Goal: Transaction & Acquisition: Download file/media

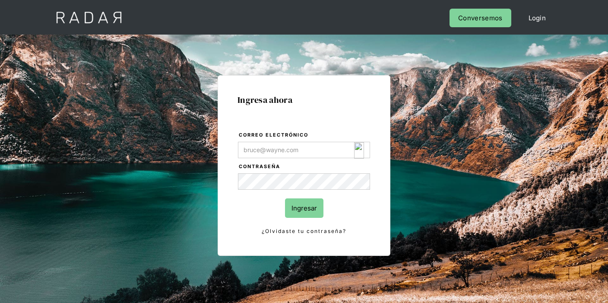
click at [360, 152] on img "Login Form" at bounding box center [359, 150] width 10 height 16
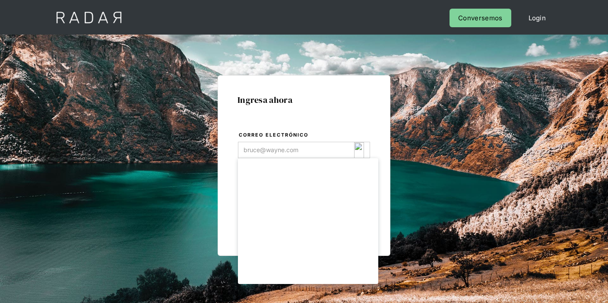
type input "[EMAIL_ADDRESS][DOMAIN_NAME]"
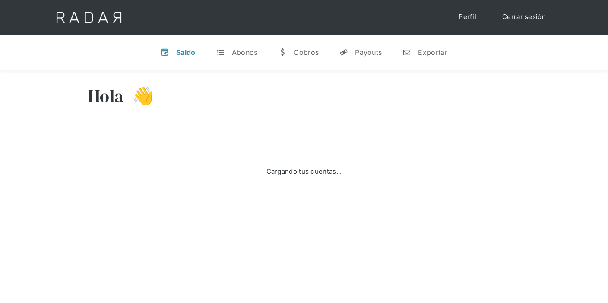
select select "8"
click at [421, 55] on div "Exportar" at bounding box center [432, 52] width 29 height 9
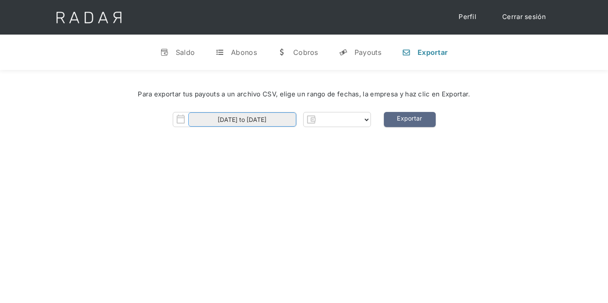
click at [267, 122] on input "[DATE] to [DATE]" at bounding box center [242, 119] width 108 height 14
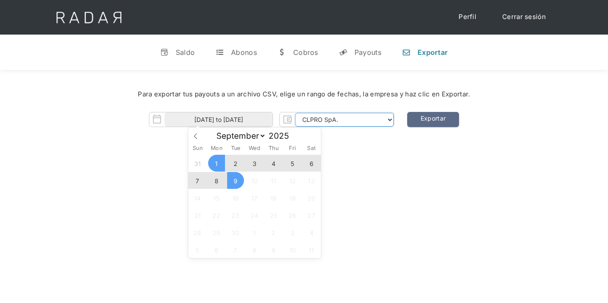
click at [331, 117] on select "CLPRO SpA. [PERSON_NAME] SpA. Urigol SpA. Bysolutions SpA. Clmax SpA. Andes Pay…" at bounding box center [344, 120] width 99 height 14
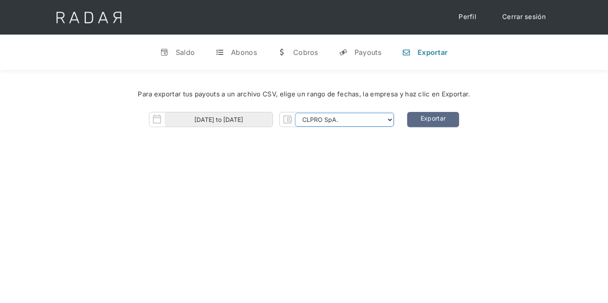
select select "urigol-rt"
click at [296, 113] on select "CLPRO SpA. [PERSON_NAME] SpA. Urigol SpA. Bysolutions SpA. Clmax SpA. Andes Pay…" at bounding box center [344, 120] width 99 height 14
click at [439, 125] on link "Exportar" at bounding box center [433, 119] width 52 height 15
click at [434, 121] on link "Exportar" at bounding box center [433, 119] width 52 height 15
